Goal: Task Accomplishment & Management: Use online tool/utility

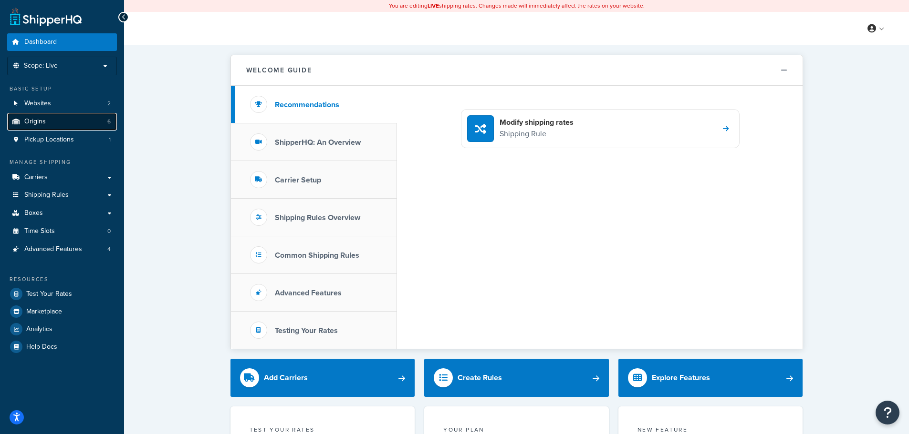
click at [68, 121] on link "Origins 6" at bounding box center [62, 122] width 110 height 18
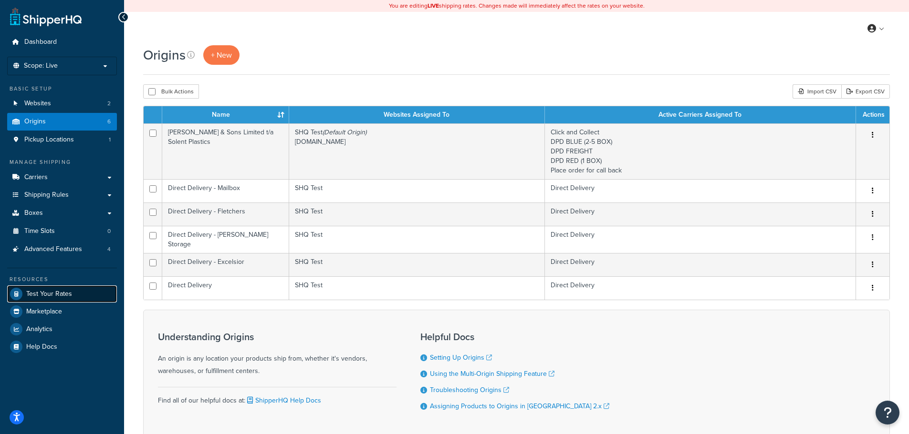
click at [50, 296] on span "Test Your Rates" at bounding box center [49, 294] width 46 height 8
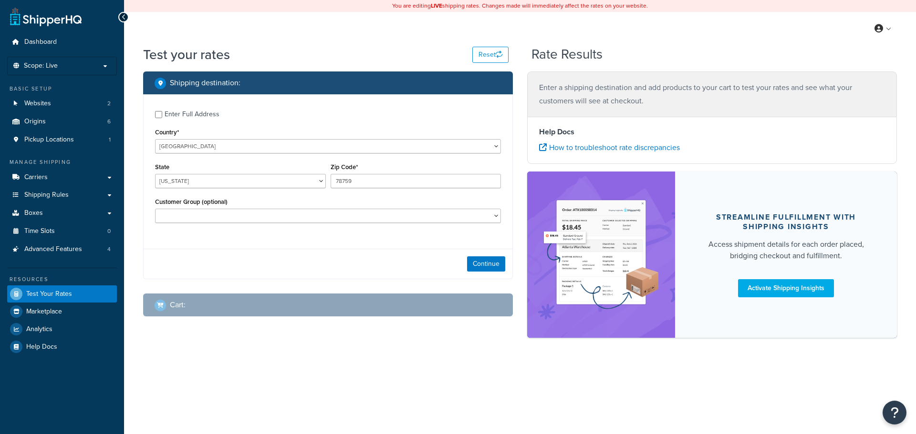
select select "[GEOGRAPHIC_DATA]"
click at [242, 144] on select "[GEOGRAPHIC_DATA] [GEOGRAPHIC_DATA] [GEOGRAPHIC_DATA] [GEOGRAPHIC_DATA] [GEOGRA…" at bounding box center [328, 146] width 346 height 14
select select "GB"
click at [155, 139] on select "[GEOGRAPHIC_DATA] [GEOGRAPHIC_DATA] [GEOGRAPHIC_DATA] [GEOGRAPHIC_DATA] [GEOGRA…" at bounding box center [328, 146] width 346 height 14
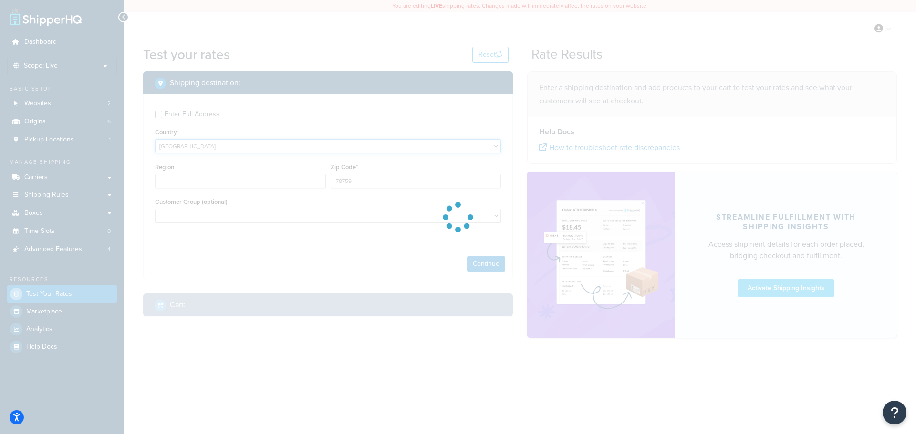
type input "[GEOGRAPHIC_DATA]"
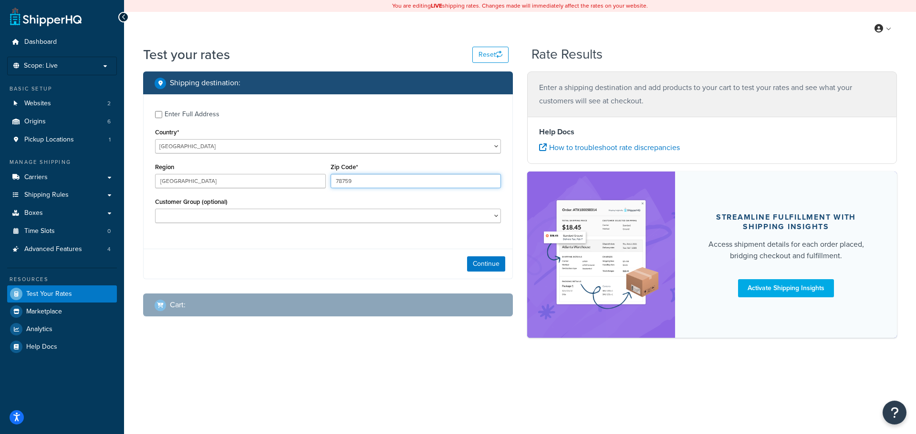
click at [350, 183] on input "78759" at bounding box center [416, 181] width 171 height 14
type input "SO51 0HR"
type input "[GEOGRAPHIC_DATA]"
click at [263, 180] on input "[GEOGRAPHIC_DATA]" at bounding box center [240, 181] width 171 height 14
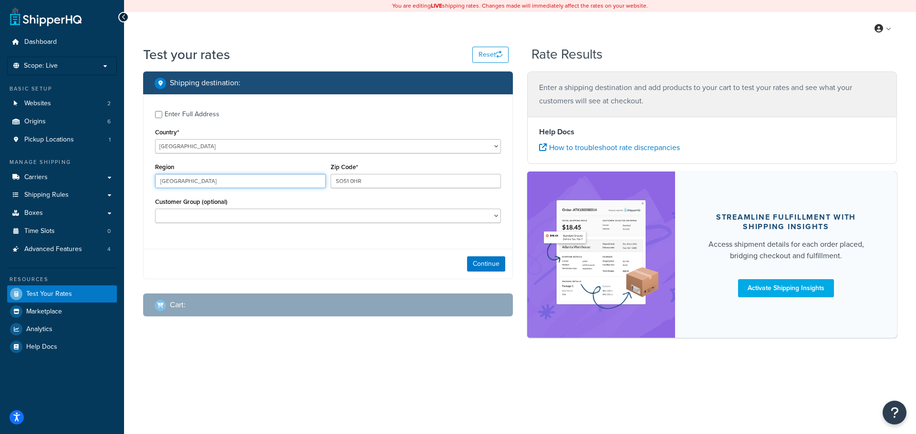
click at [263, 180] on input "[GEOGRAPHIC_DATA]" at bounding box center [240, 181] width 171 height 14
click at [498, 274] on div "Continue" at bounding box center [328, 264] width 369 height 30
click at [481, 265] on button "Continue" at bounding box center [486, 264] width 38 height 15
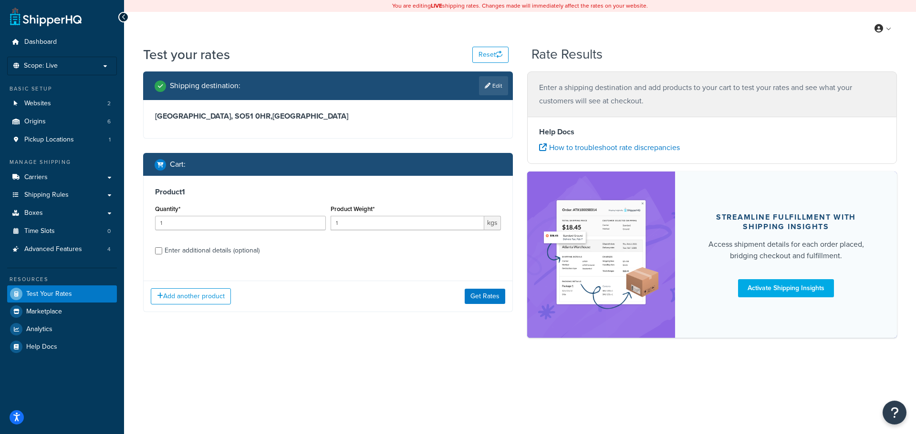
click at [196, 247] on div "Enter additional details (optional)" at bounding box center [212, 250] width 95 height 13
click at [162, 248] on input "Enter additional details (optional)" at bounding box center [158, 251] width 7 height 7
checkbox input "true"
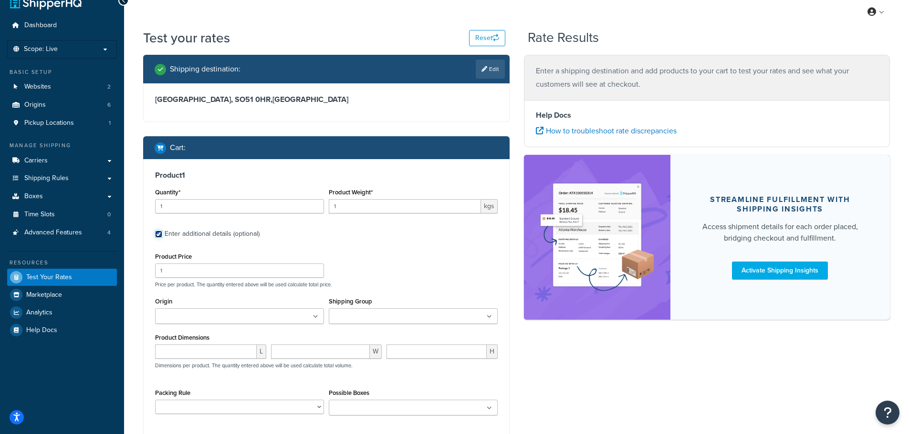
scroll to position [26, 0]
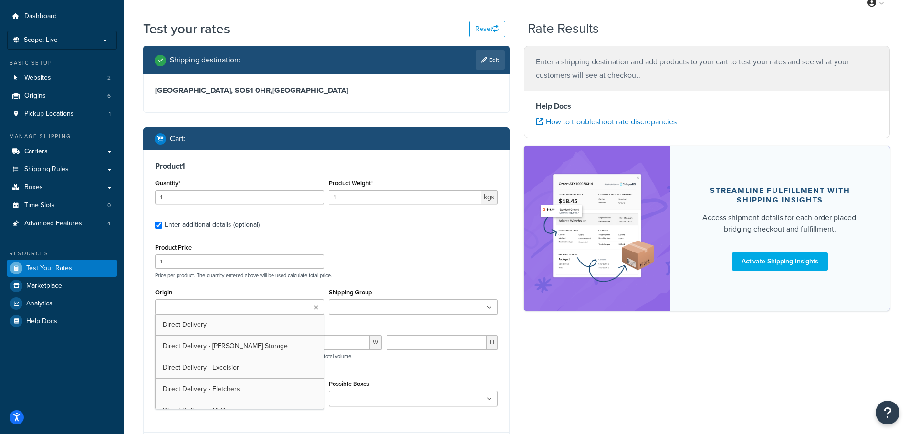
click at [222, 300] on ul at bounding box center [239, 308] width 169 height 16
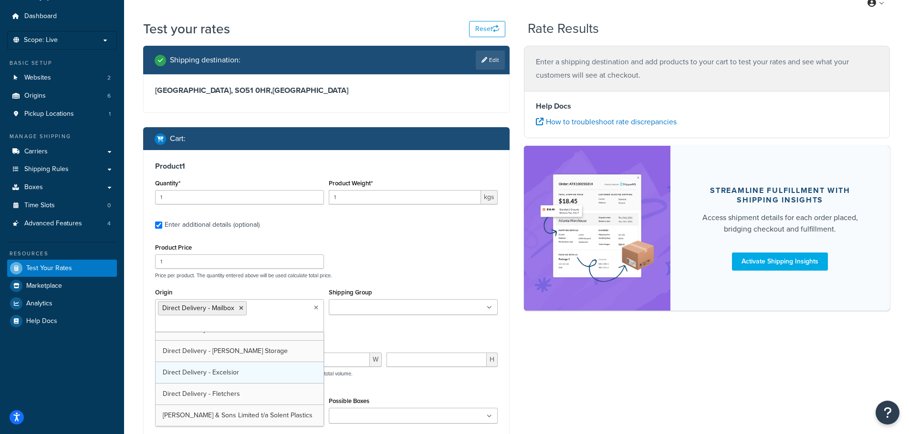
scroll to position [12, 0]
click at [371, 305] on input "Shipping Group" at bounding box center [373, 308] width 84 height 10
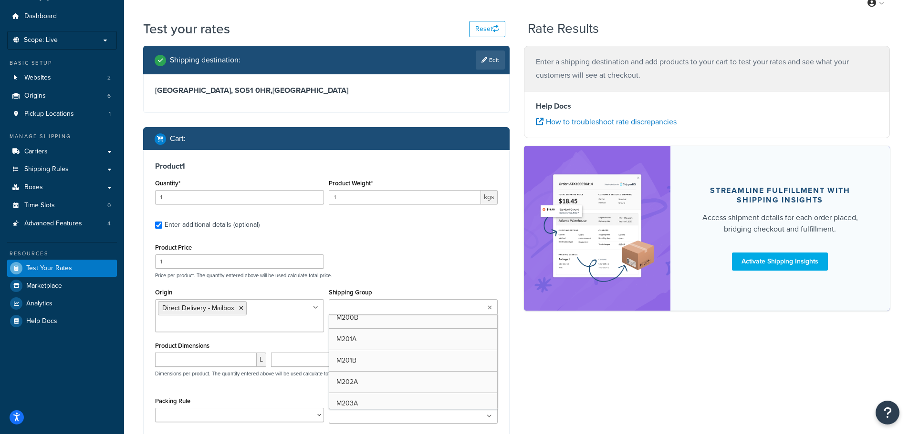
scroll to position [334, 0]
